Goal: Navigation & Orientation: Find specific page/section

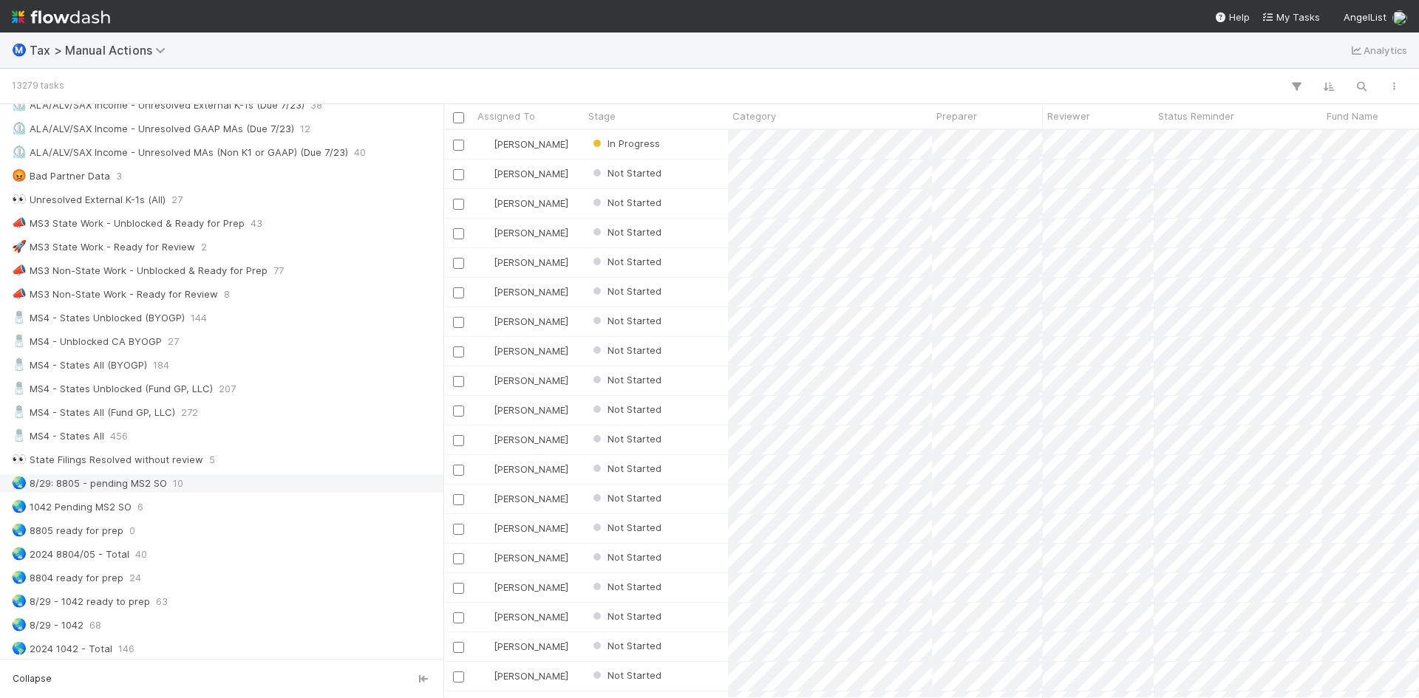
scroll to position [887, 0]
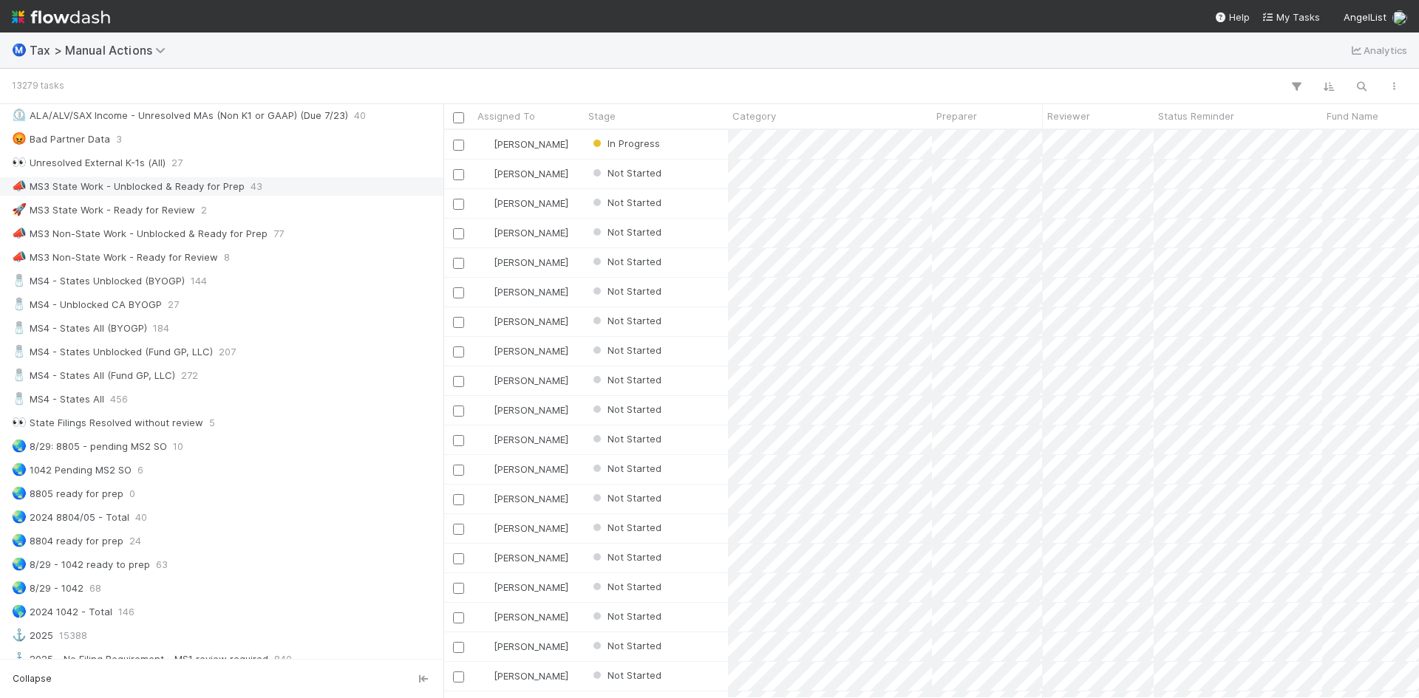
click at [167, 190] on div "📣 MS3 State Work - Unblocked & Ready for Prep" at bounding box center [128, 186] width 233 height 18
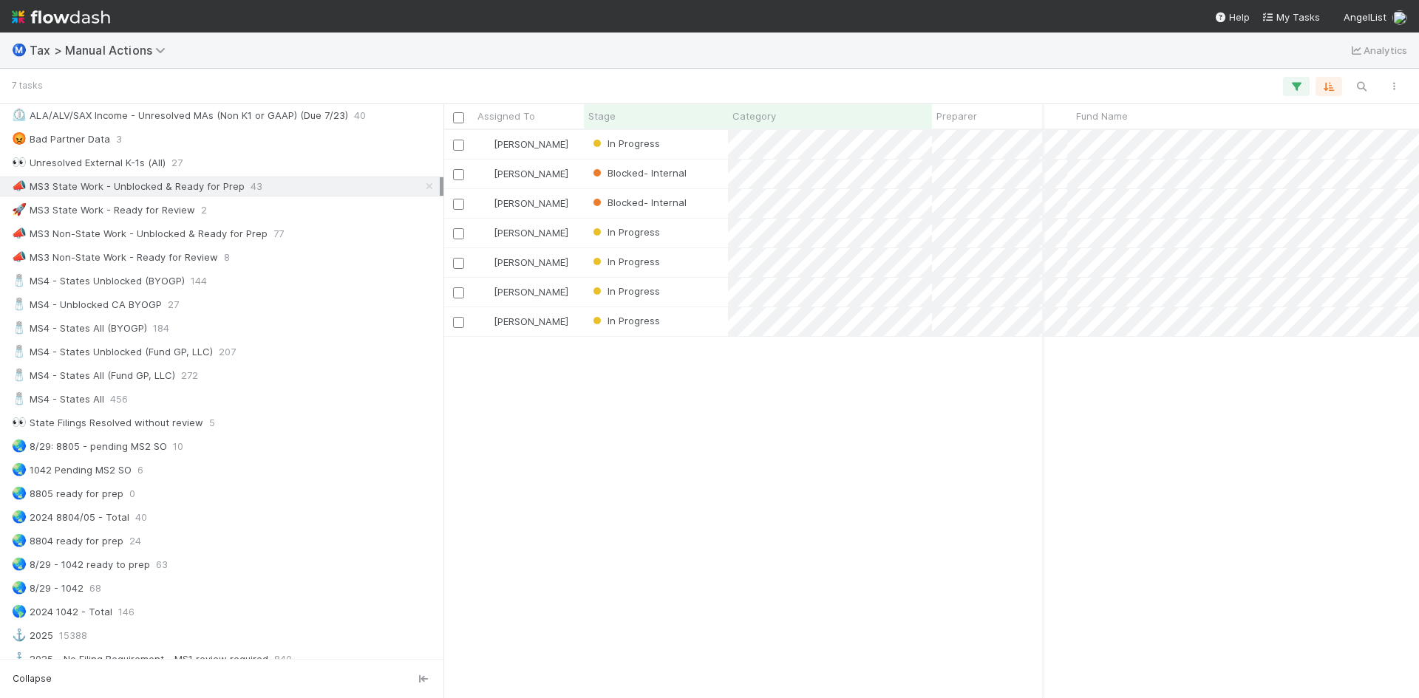
scroll to position [0, 255]
click at [140, 375] on div "🧂 MS4 - States All (Fund GP, LLC)" at bounding box center [93, 376] width 163 height 18
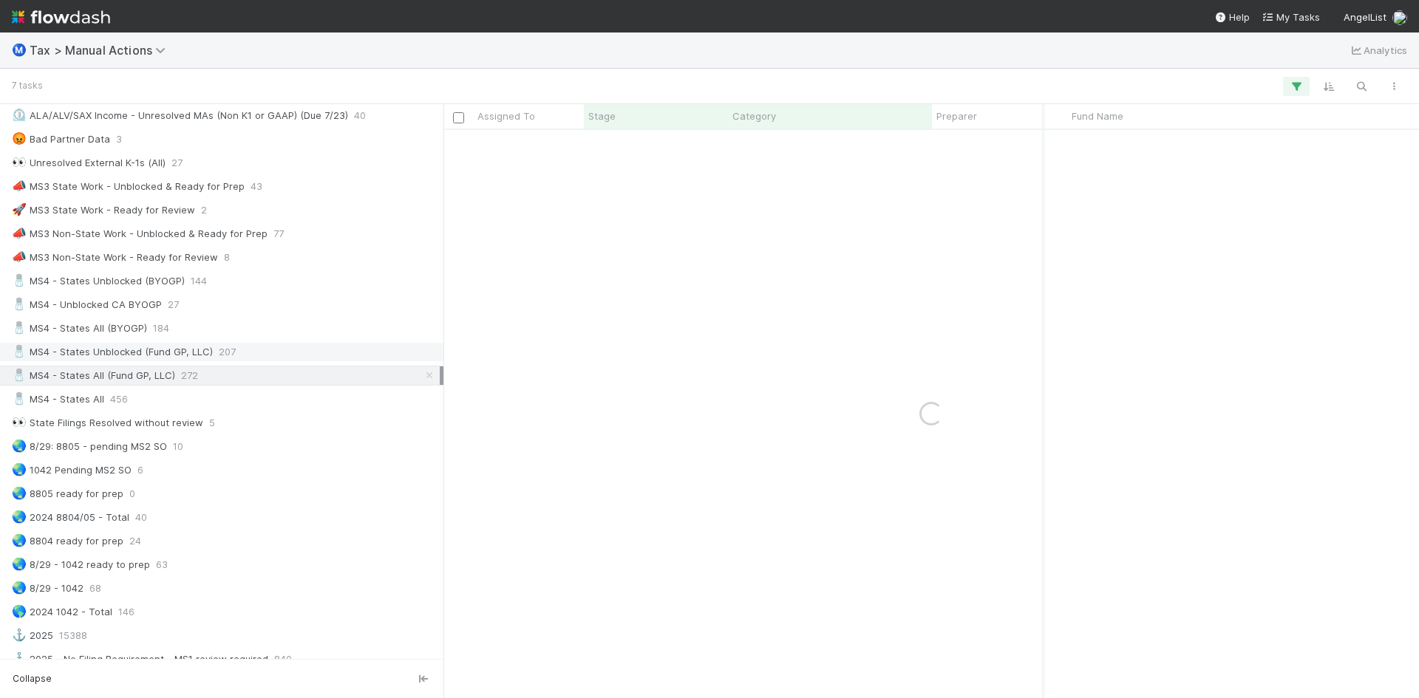
click at [152, 352] on div "🧂 MS4 - States Unblocked (Fund GP, LLC)" at bounding box center [112, 352] width 201 height 18
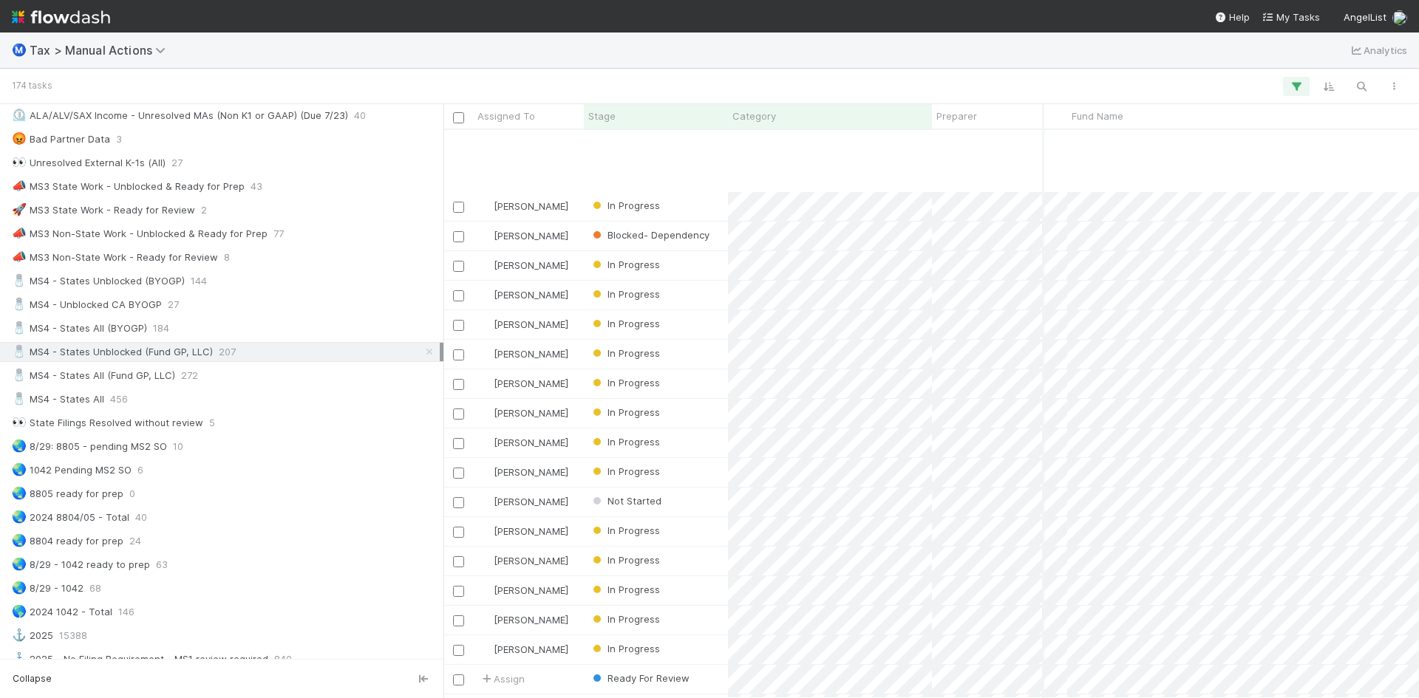
scroll to position [887, 255]
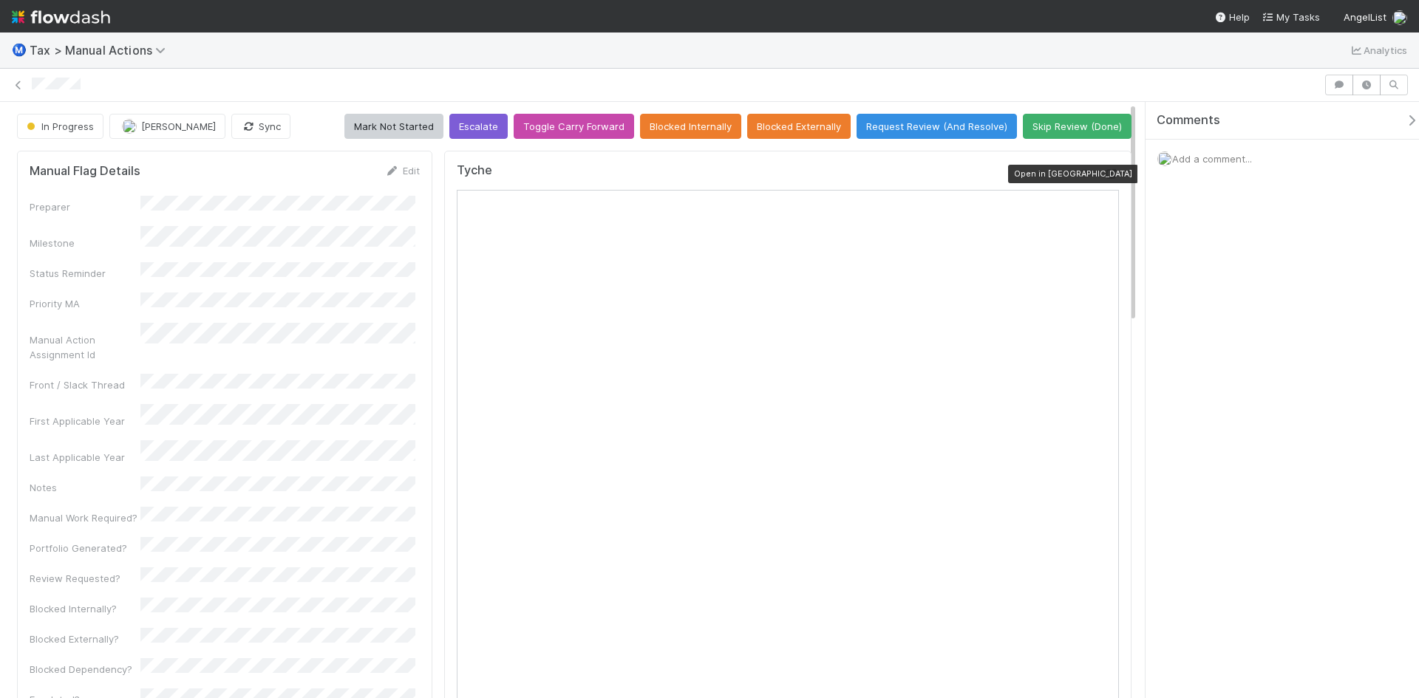
click at [1104, 171] on icon at bounding box center [1111, 174] width 15 height 10
